Goal: Task Accomplishment & Management: Use online tool/utility

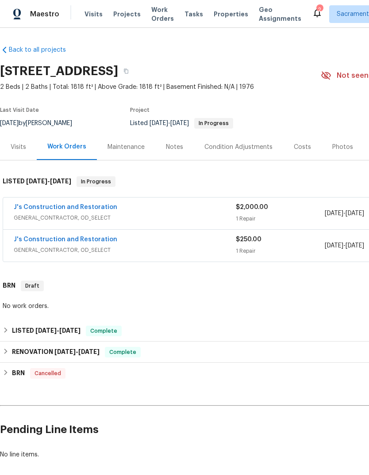
click at [312, 10] on icon at bounding box center [317, 13] width 11 height 11
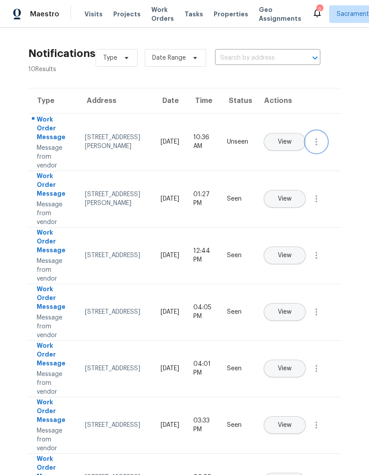
click at [315, 143] on button "button" at bounding box center [316, 141] width 21 height 21
click at [281, 151] on div "Mark Seen" at bounding box center [265, 152] width 69 height 9
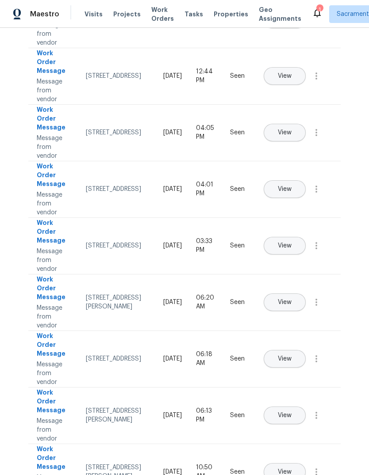
scroll to position [178, 0]
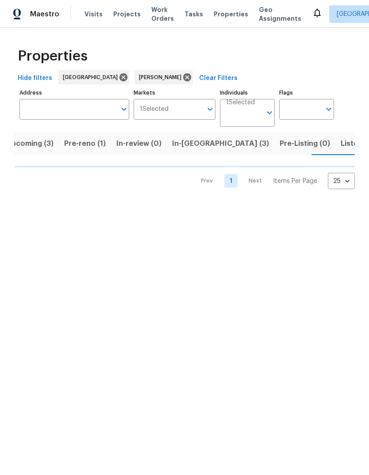
scroll to position [0, 14]
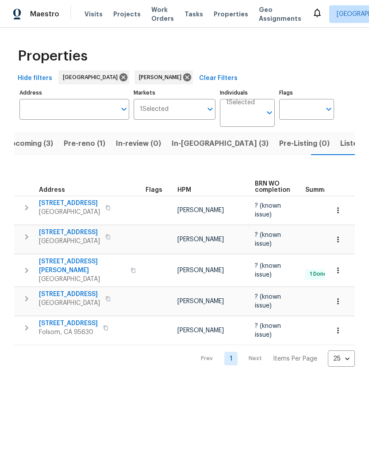
click at [340, 146] on span "Listed (11)" at bounding box center [357, 144] width 35 height 12
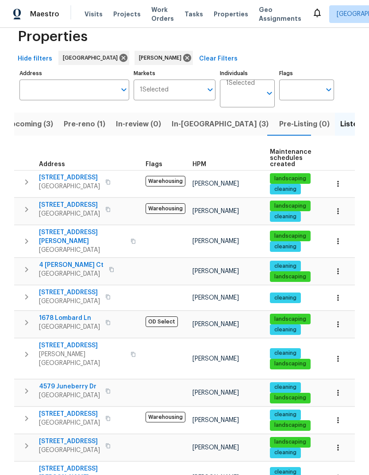
scroll to position [19, 0]
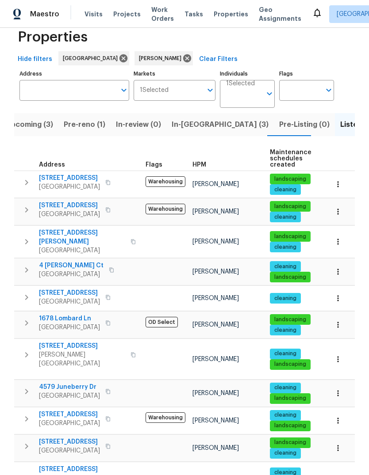
click at [81, 128] on span "Pre-reno (1)" at bounding box center [85, 124] width 42 height 12
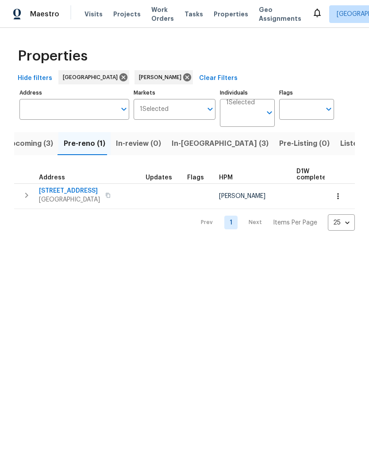
click at [340, 142] on span "Listed (11)" at bounding box center [357, 144] width 35 height 12
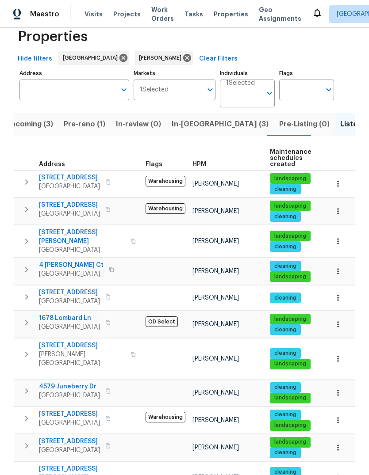
scroll to position [19, 0]
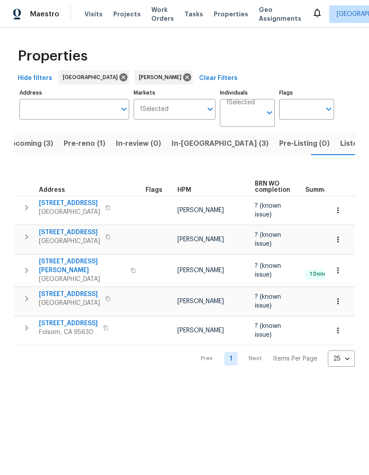
click at [179, 149] on span "In-[GEOGRAPHIC_DATA] (3)" at bounding box center [220, 144] width 97 height 12
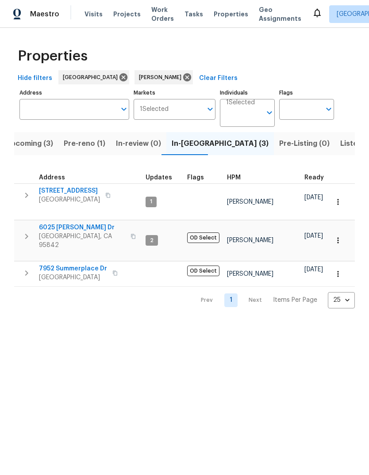
click at [32, 147] on span "Upcoming (3)" at bounding box center [29, 144] width 47 height 12
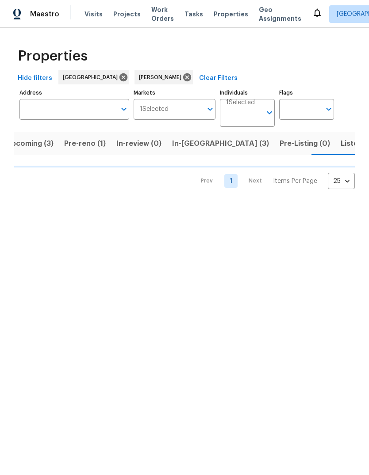
scroll to position [0, 14]
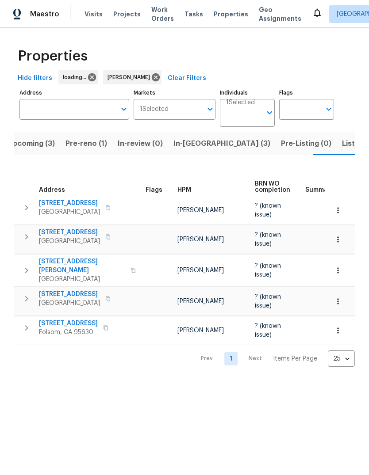
scroll to position [0, 14]
click at [340, 142] on span "Listed (11)" at bounding box center [357, 144] width 35 height 12
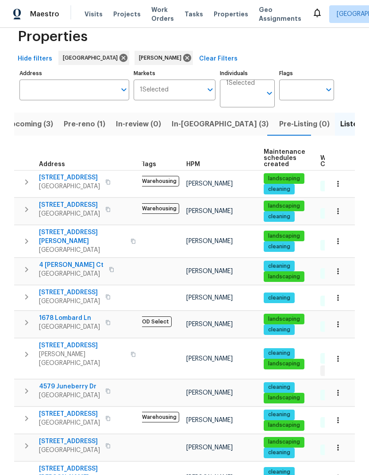
scroll to position [19, 0]
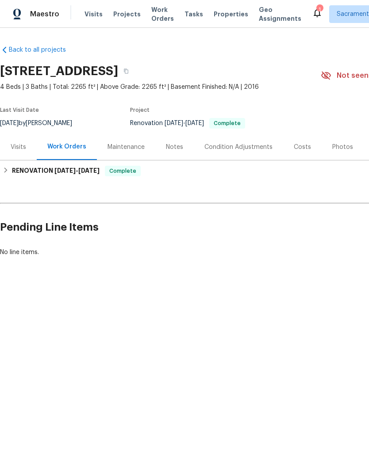
click at [307, 144] on div "Costs" at bounding box center [302, 147] width 38 height 26
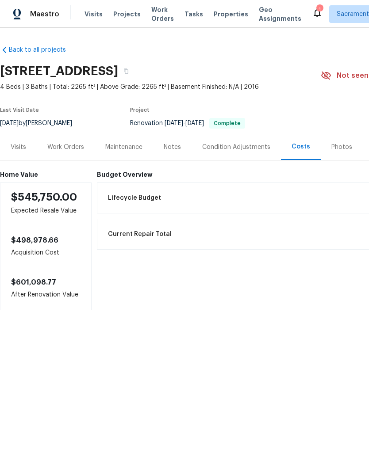
click at [131, 199] on span "Lifecycle Budget" at bounding box center [134, 198] width 53 height 9
click at [180, 144] on div "Notes" at bounding box center [172, 147] width 17 height 9
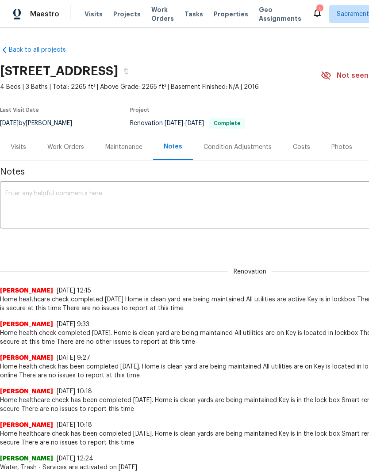
click at [71, 147] on div "Work Orders" at bounding box center [65, 147] width 37 height 9
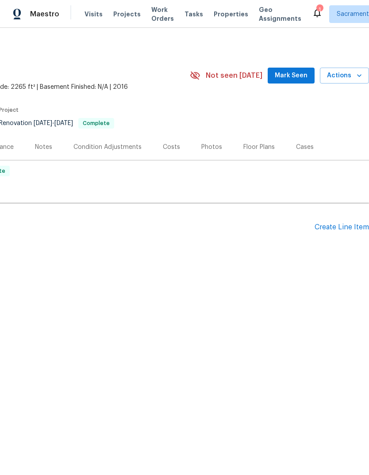
scroll to position [0, 131]
click at [335, 231] on div "Create Line Item" at bounding box center [341, 227] width 54 height 8
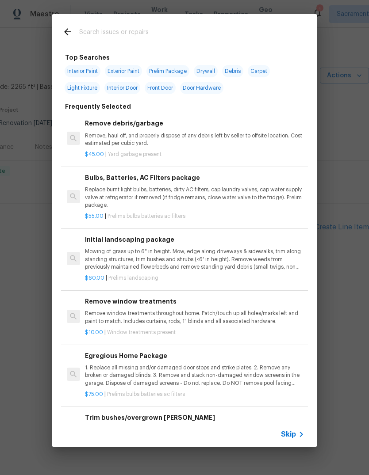
click at [99, 31] on input "text" at bounding box center [172, 33] width 187 height 13
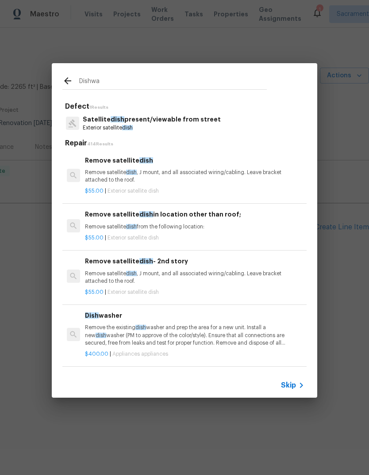
type input "Dishwas"
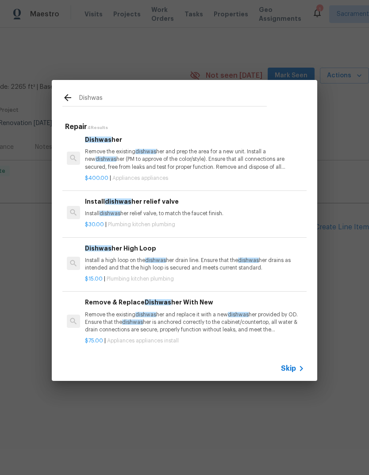
scroll to position [4, 0]
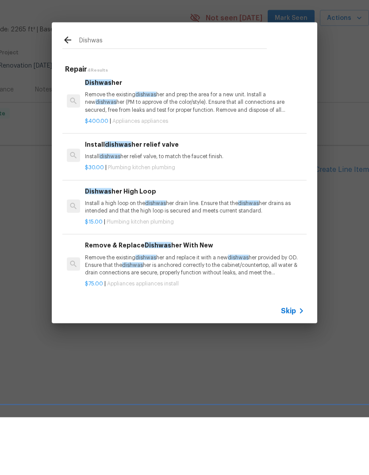
click at [157, 197] on div "Install dishwas her relief valve Install dishwas her relief valve, to match the…" at bounding box center [194, 207] width 219 height 21
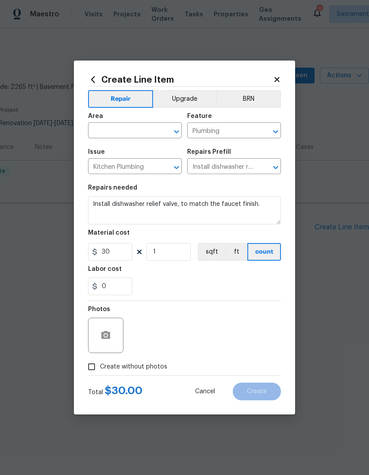
click at [173, 150] on div "Issue" at bounding box center [135, 154] width 94 height 11
click at [134, 132] on input "text" at bounding box center [122, 132] width 69 height 14
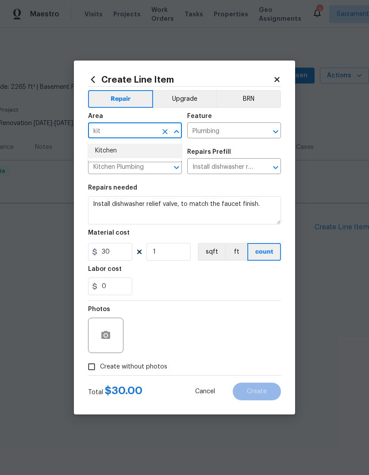
click at [123, 151] on li "Kitchen" at bounding box center [135, 151] width 94 height 15
type input "Kitchen"
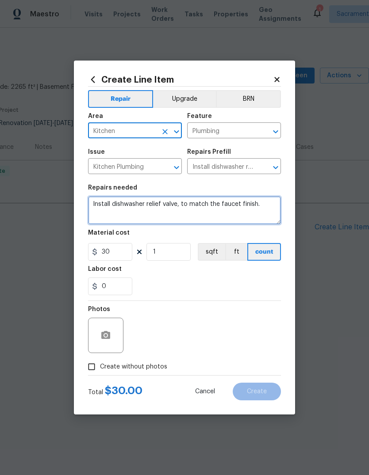
click at [268, 210] on textarea "Install dishwasher relief valve, to match the faucet finish." at bounding box center [184, 210] width 193 height 28
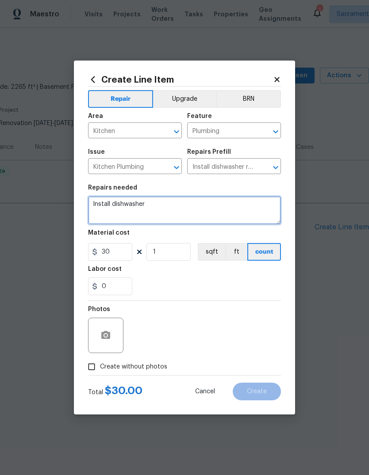
type textarea "Install"
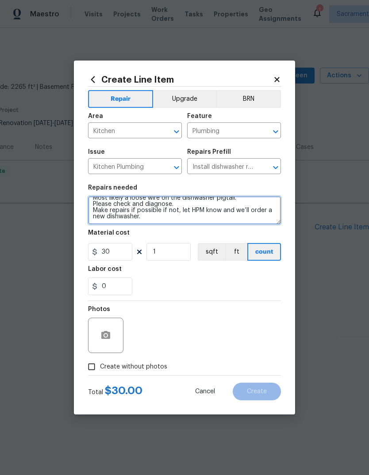
scroll to position [19, 0]
type textarea "Dishwasher is currently not working. There’s power at the outlet, but dishwashe…"
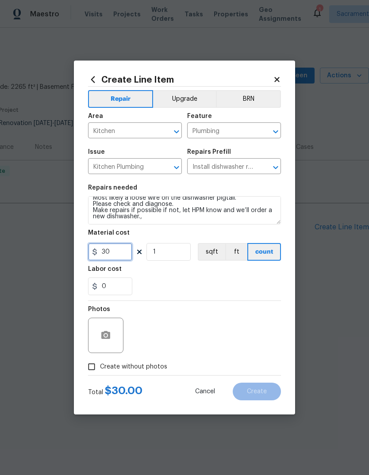
click at [115, 252] on input "30" at bounding box center [110, 252] width 44 height 18
type input "75"
click at [157, 220] on textarea "Dishwasher is currently not working. There’s power at the outlet, but dishwashe…" at bounding box center [184, 210] width 193 height 28
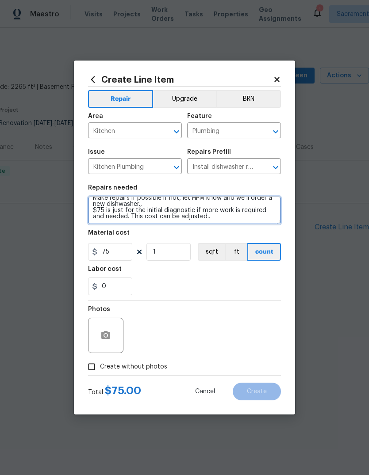
scroll to position [31, 0]
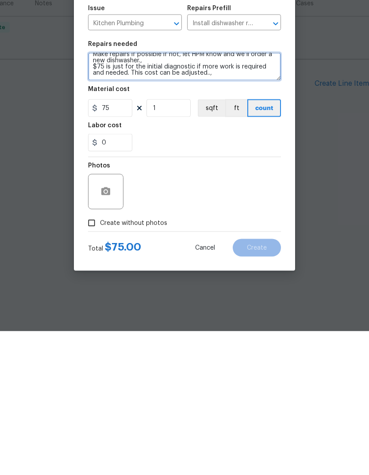
type textarea "Dishwasher is currently not working. There’s power at the outlet, but dishwashe…"
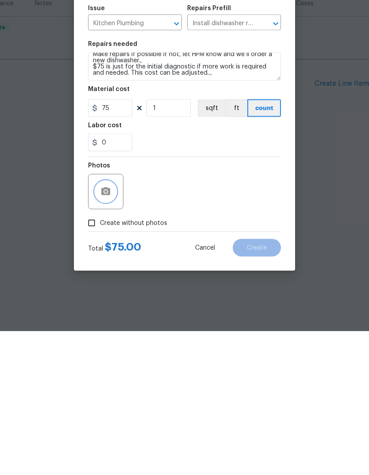
click at [114, 325] on button "button" at bounding box center [105, 335] width 21 height 21
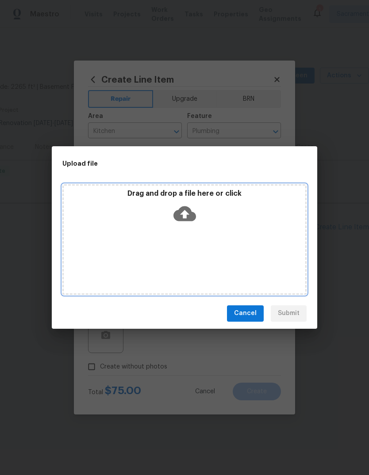
click at [181, 219] on icon at bounding box center [184, 213] width 23 height 15
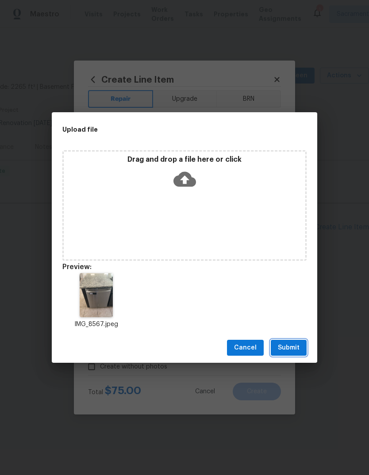
click at [297, 347] on span "Submit" at bounding box center [289, 348] width 22 height 11
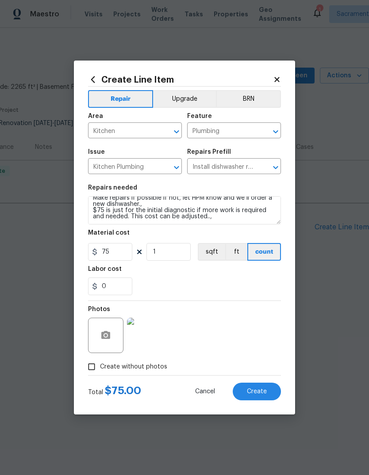
click at [258, 393] on span "Create" at bounding box center [257, 392] width 20 height 7
type input "0"
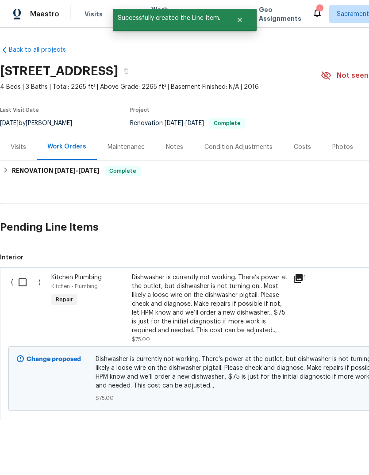
scroll to position [0, 0]
click at [25, 280] on input "checkbox" at bounding box center [25, 282] width 25 height 19
checkbox input "true"
click at [325, 448] on span "Create Work Order" at bounding box center [318, 453] width 59 height 11
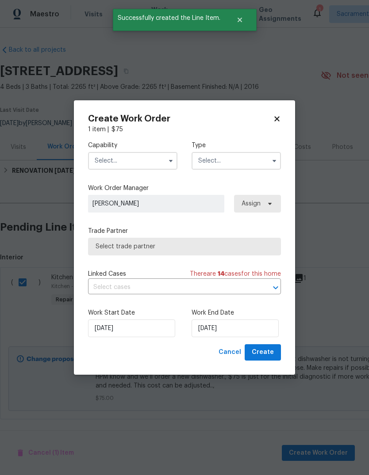
click at [153, 165] on input "text" at bounding box center [132, 161] width 89 height 18
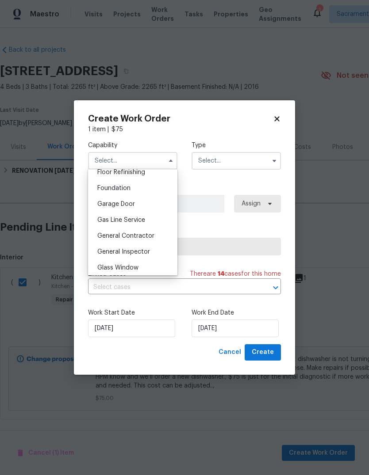
scroll to position [368, 0]
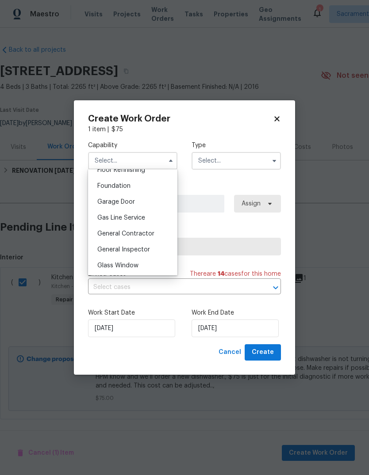
click at [149, 233] on span "General Contractor" at bounding box center [125, 234] width 57 height 6
type input "General Contractor"
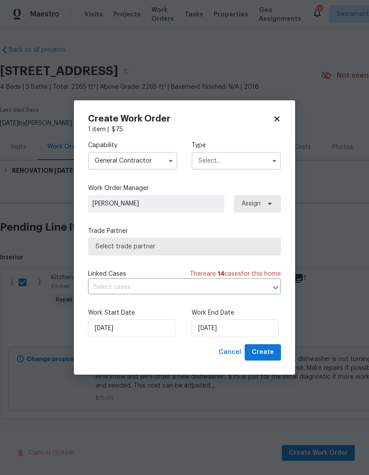
click at [242, 159] on input "text" at bounding box center [235, 161] width 89 height 18
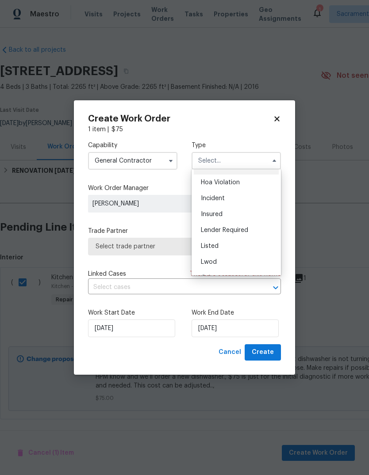
scroll to position [24, 0]
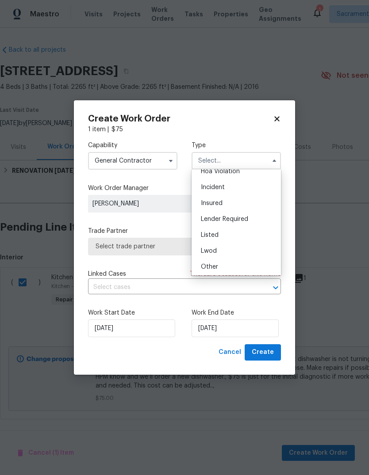
click at [234, 234] on div "Listed" at bounding box center [236, 235] width 85 height 16
type input "Listed"
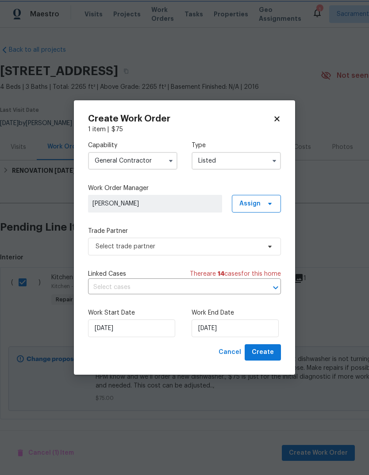
scroll to position [0, 0]
click at [248, 327] on input "9/25/2025" at bounding box center [234, 329] width 87 height 18
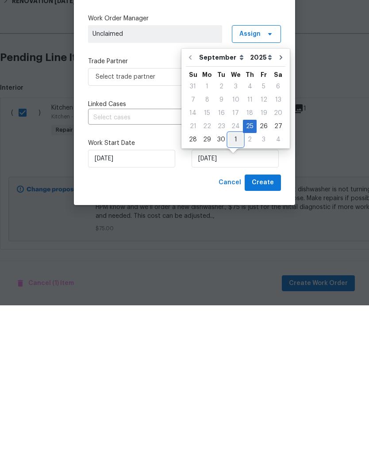
click at [236, 303] on div "1" at bounding box center [235, 309] width 15 height 12
type input "10/1/2025"
select select "9"
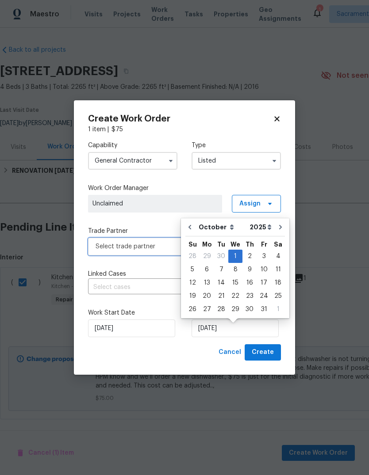
click at [140, 245] on span "Select trade partner" at bounding box center [178, 246] width 165 height 9
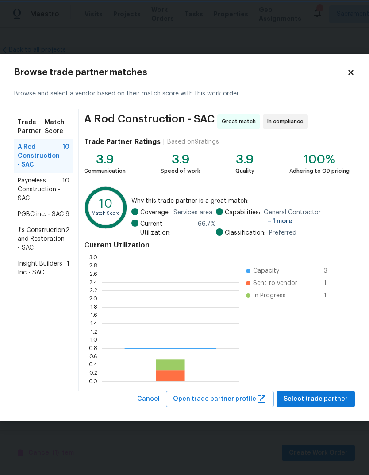
scroll to position [124, 137]
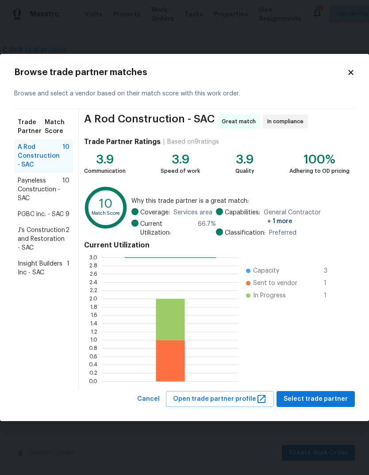
click at [29, 272] on span "Insight Builders Inc - SAC" at bounding box center [42, 269] width 49 height 18
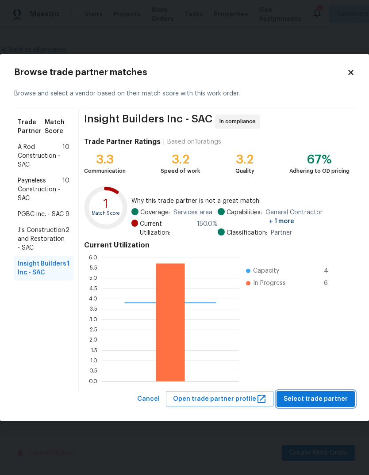
click at [322, 397] on span "Select trade partner" at bounding box center [315, 399] width 64 height 11
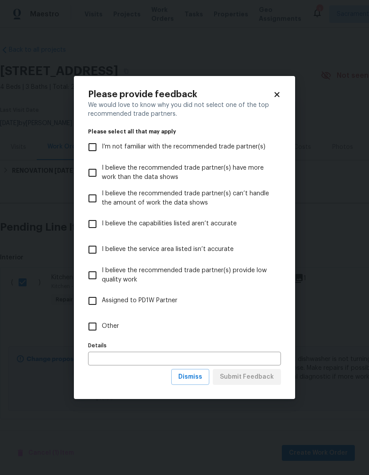
click at [193, 374] on span "Dismiss" at bounding box center [190, 377] width 24 height 11
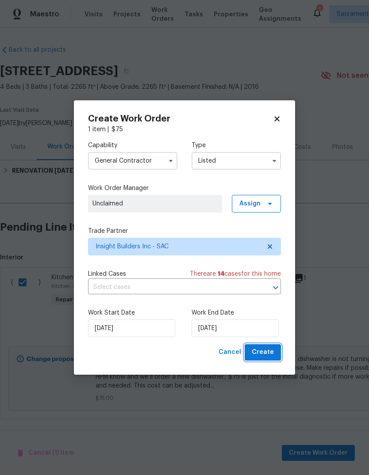
click at [259, 355] on span "Create" at bounding box center [263, 352] width 22 height 11
checkbox input "false"
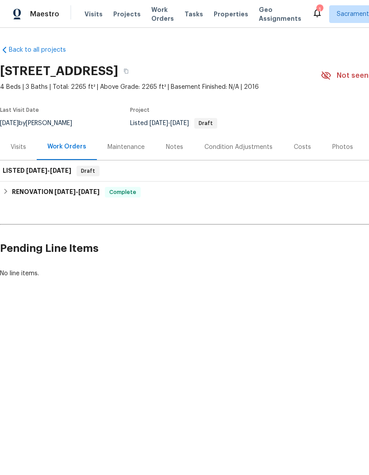
scroll to position [0, 0]
click at [24, 174] on h6 "LISTED 9/25/25 - 10/1/25" at bounding box center [37, 171] width 69 height 11
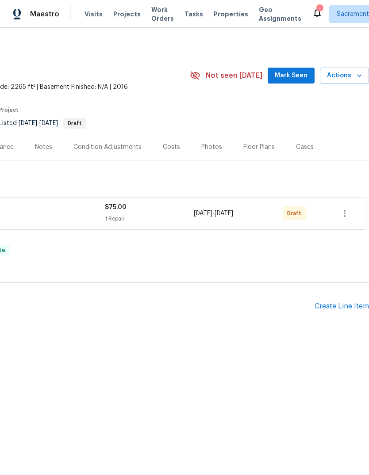
scroll to position [0, 131]
click at [346, 215] on icon "button" at bounding box center [344, 213] width 11 height 11
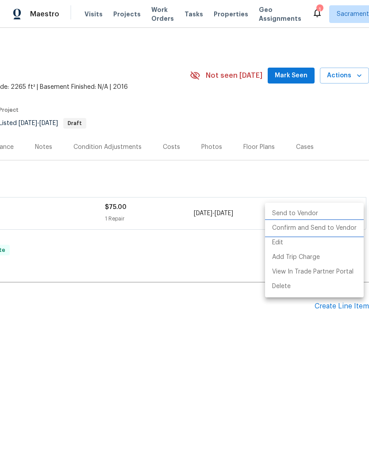
click at [327, 230] on li "Confirm and Send to Vendor" at bounding box center [314, 228] width 99 height 15
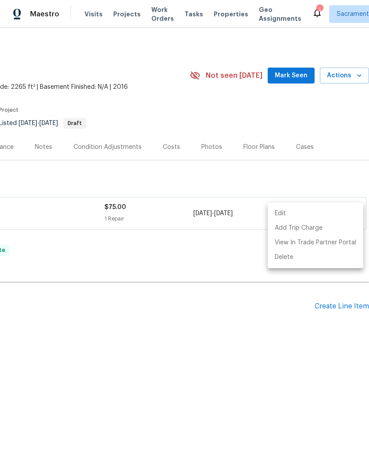
click at [290, 399] on div at bounding box center [184, 237] width 369 height 475
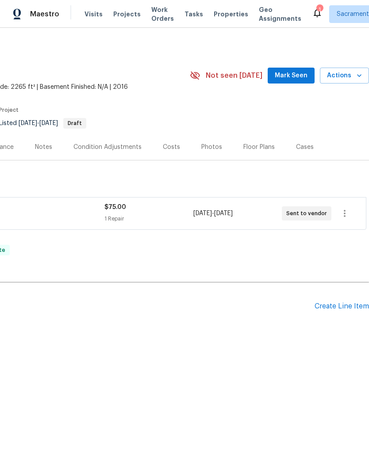
click at [44, 153] on div "Notes" at bounding box center [43, 147] width 38 height 26
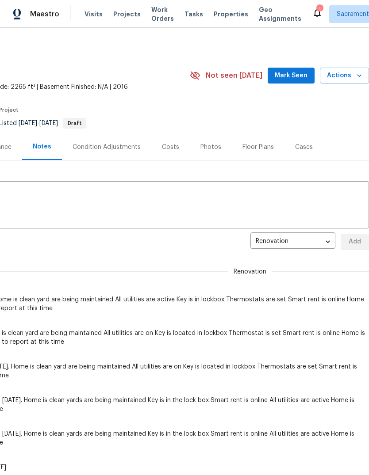
click at [56, 199] on textarea at bounding box center [118, 206] width 489 height 31
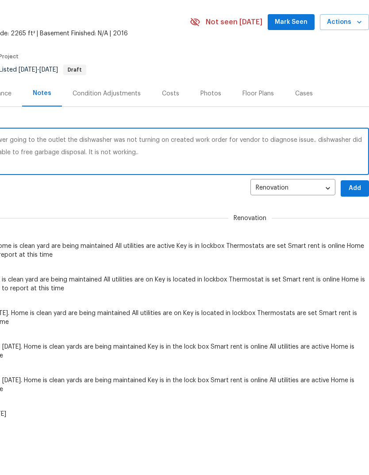
scroll to position [0, 131]
type textarea "Home healthcare check has been completed. I did find dishwasher, not working. H…"
click at [354, 237] on span "Add" at bounding box center [355, 242] width 14 height 11
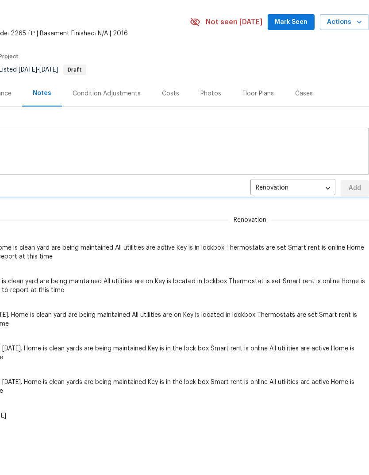
scroll to position [0, 0]
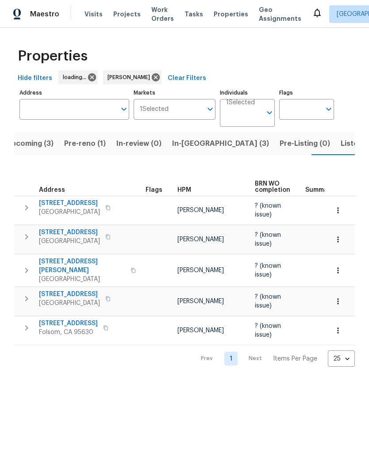
scroll to position [0, 14]
click at [335, 136] on button "Listed (11)" at bounding box center [358, 143] width 46 height 23
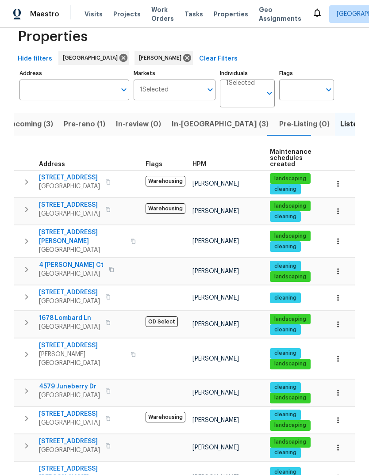
scroll to position [19, 0]
